Goal: Task Accomplishment & Management: Use online tool/utility

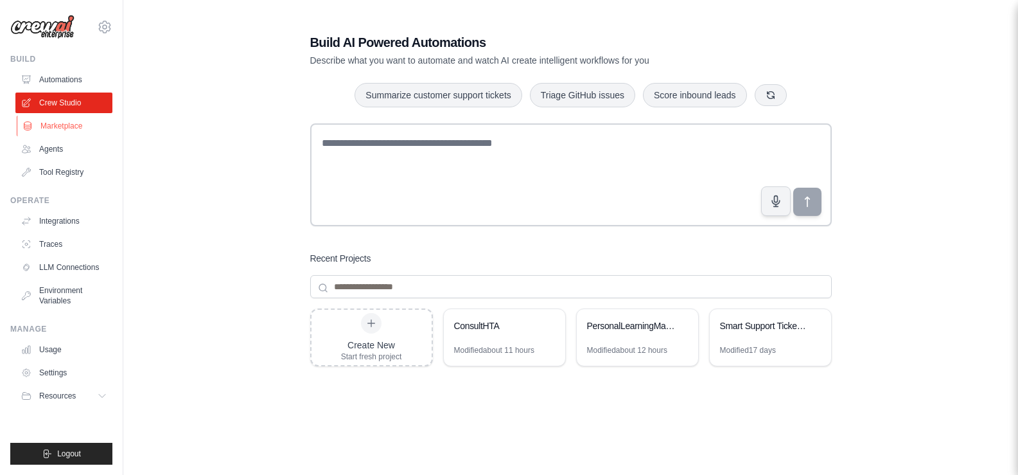
click at [60, 125] on link "Marketplace" at bounding box center [65, 126] width 97 height 21
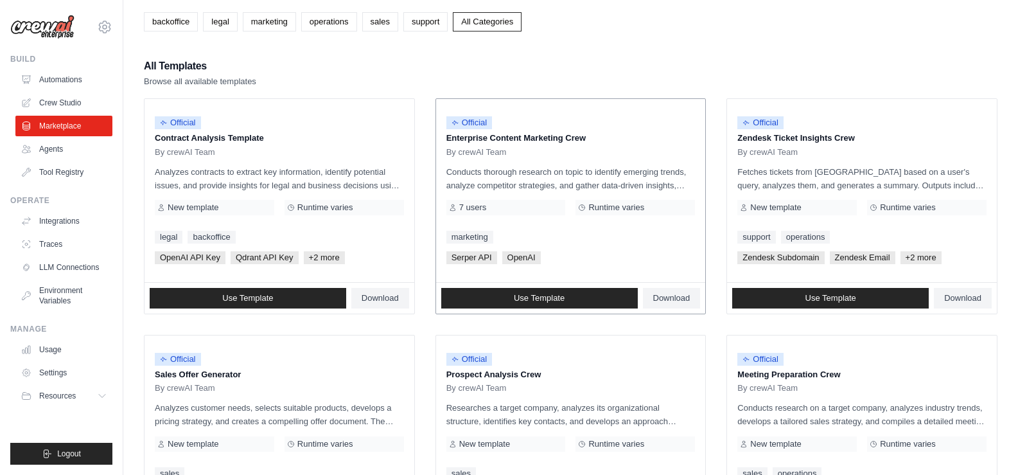
scroll to position [64, 0]
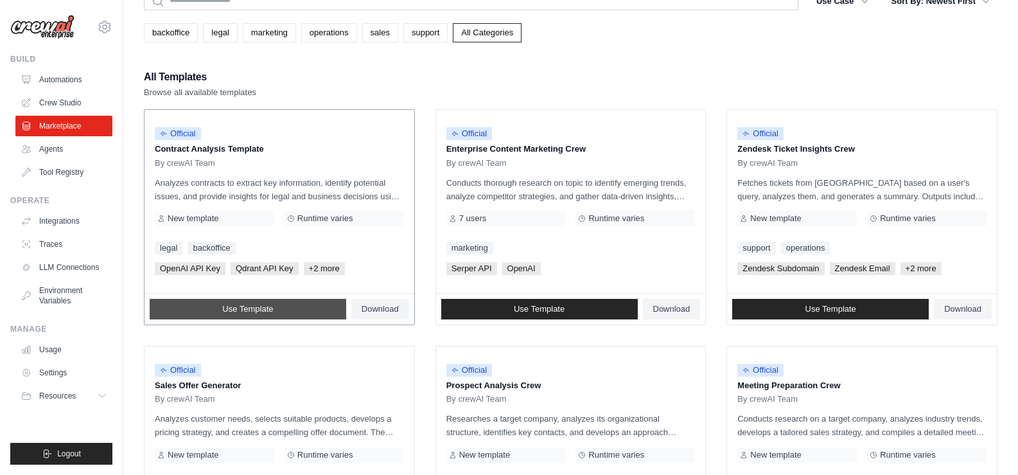
click at [283, 303] on link "Use Template" at bounding box center [248, 309] width 197 height 21
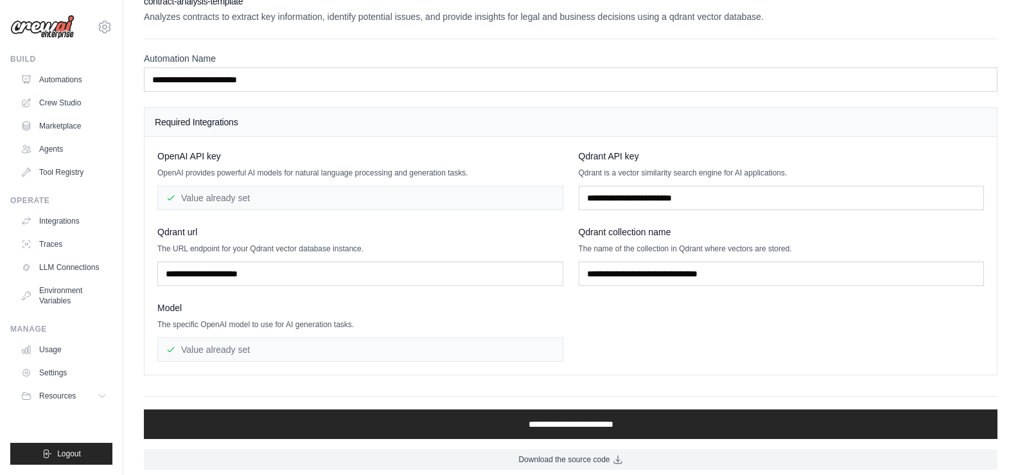
scroll to position [26, 0]
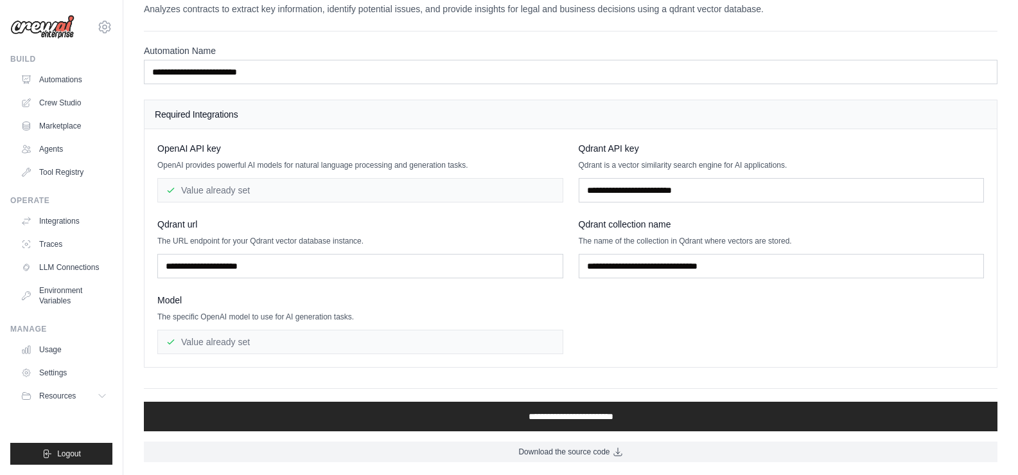
click at [227, 197] on div "Value already set" at bounding box center [360, 190] width 406 height 24
click at [248, 186] on div "Value already set" at bounding box center [360, 190] width 406 height 24
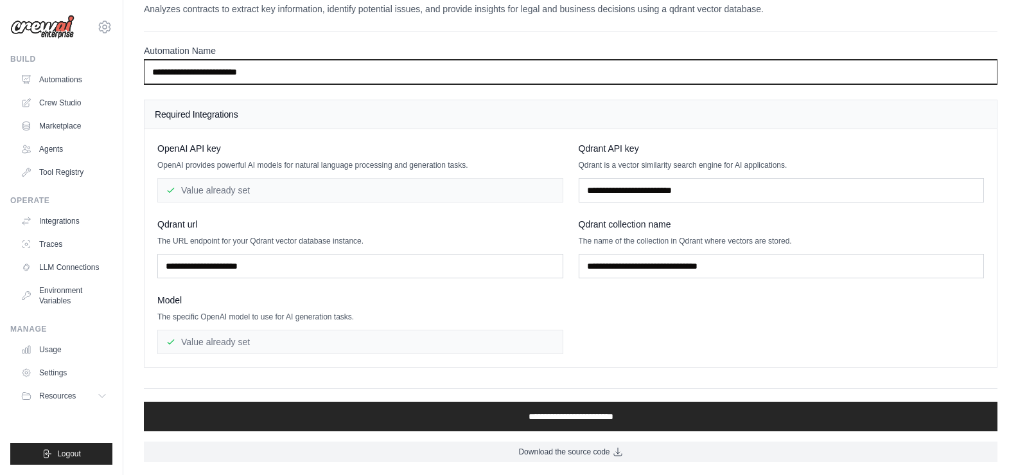
click at [355, 75] on input "**********" at bounding box center [571, 72] width 854 height 24
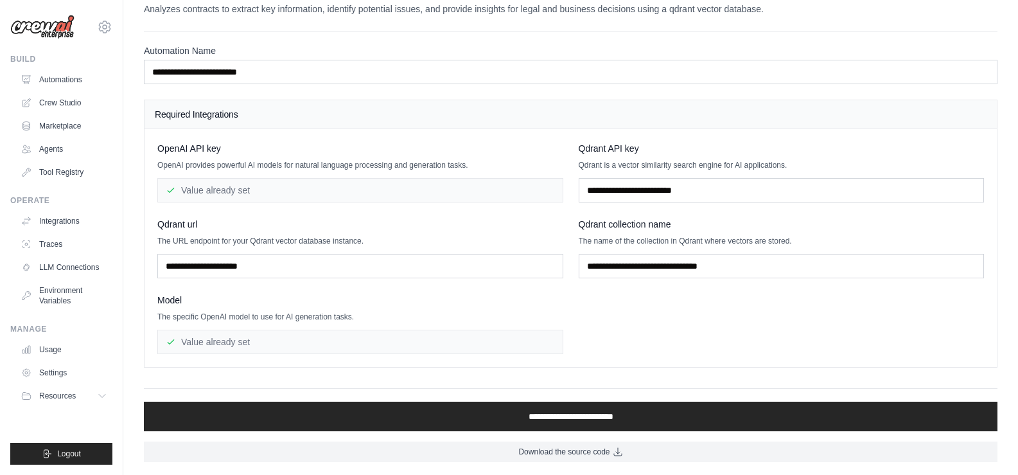
click at [240, 343] on div "Value already set" at bounding box center [360, 342] width 406 height 24
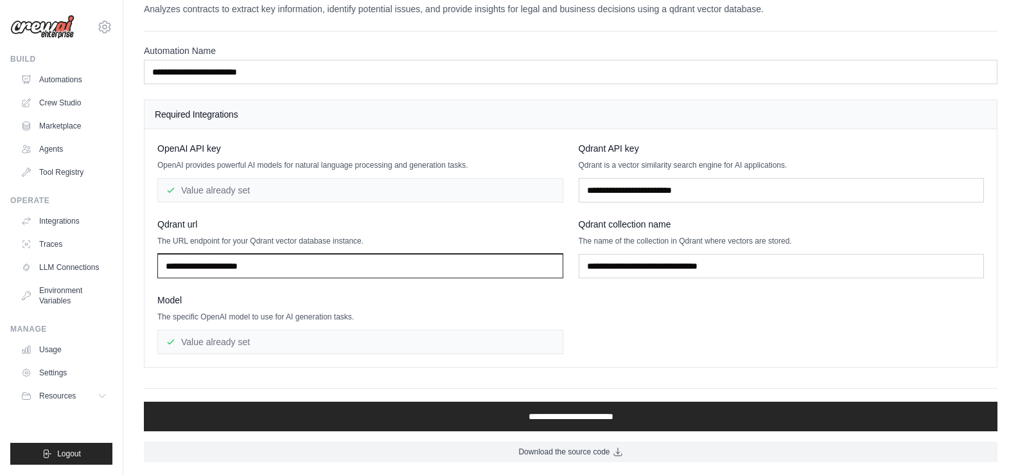
click at [285, 270] on input "text" at bounding box center [360, 266] width 406 height 24
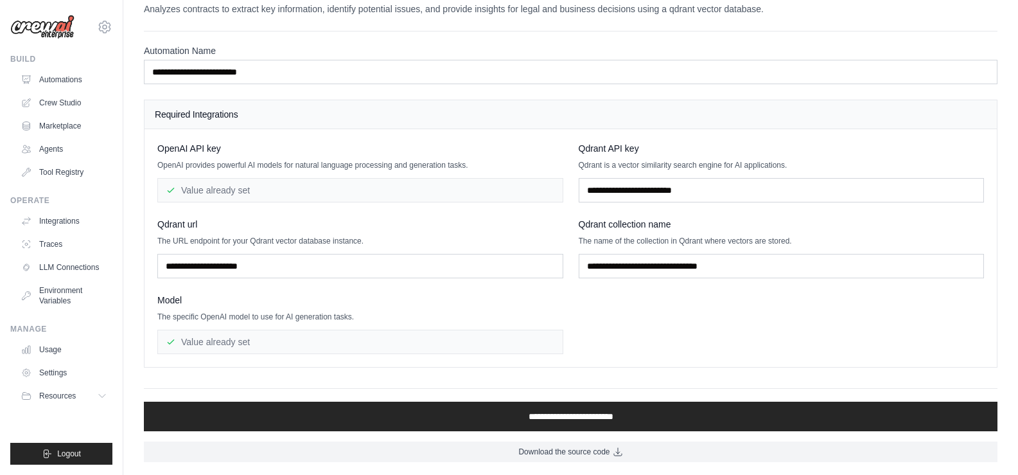
click at [280, 307] on div "Model The specific OpenAI model to use for AI generation tasks. Value already s…" at bounding box center [360, 324] width 406 height 60
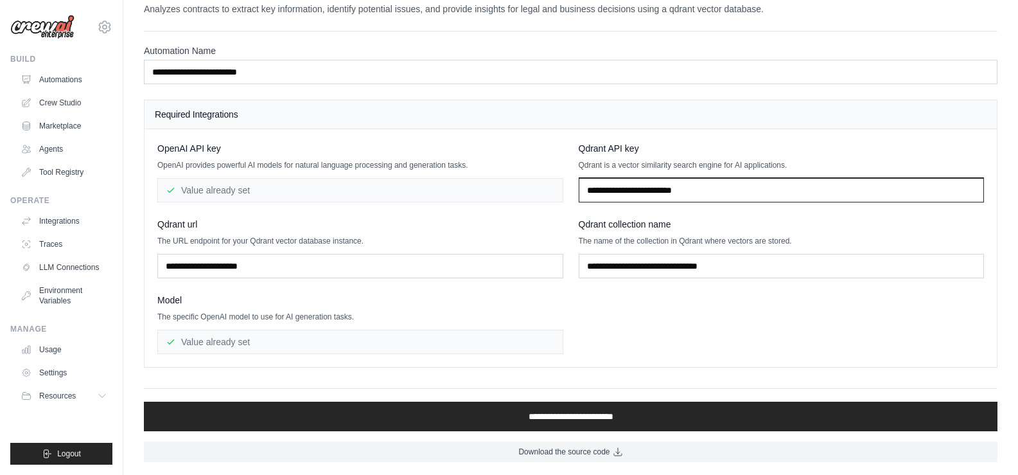
click at [628, 196] on input "text" at bounding box center [782, 190] width 406 height 24
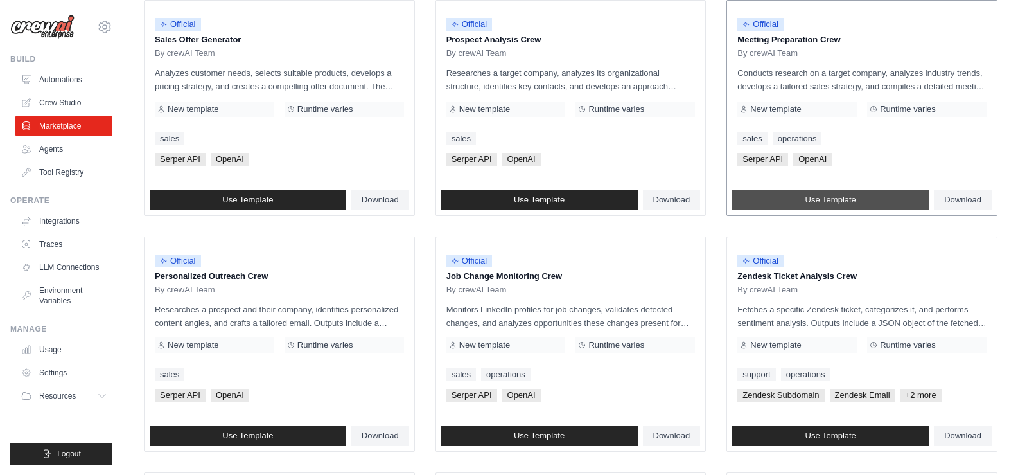
scroll to position [385, 0]
